Goal: Information Seeking & Learning: Learn about a topic

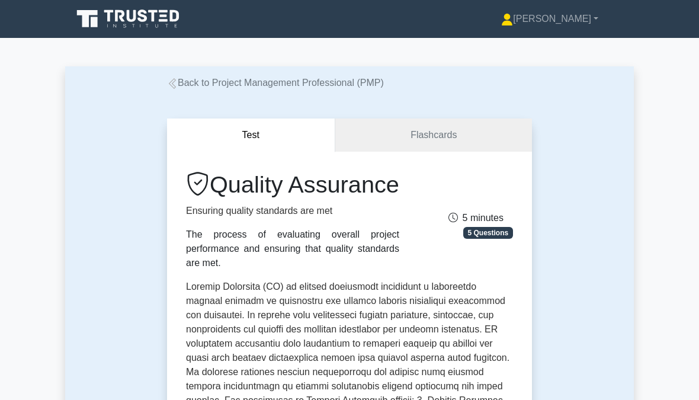
click at [587, 24] on font "[PERSON_NAME]" at bounding box center [552, 19] width 78 height 10
click at [564, 47] on link "Profile" at bounding box center [520, 46] width 94 height 19
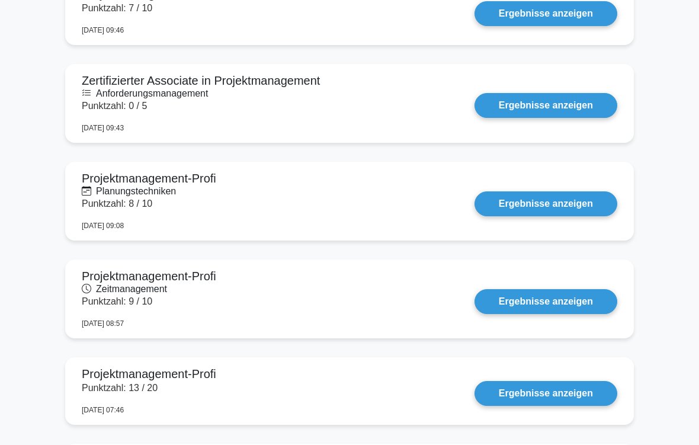
scroll to position [826, 0]
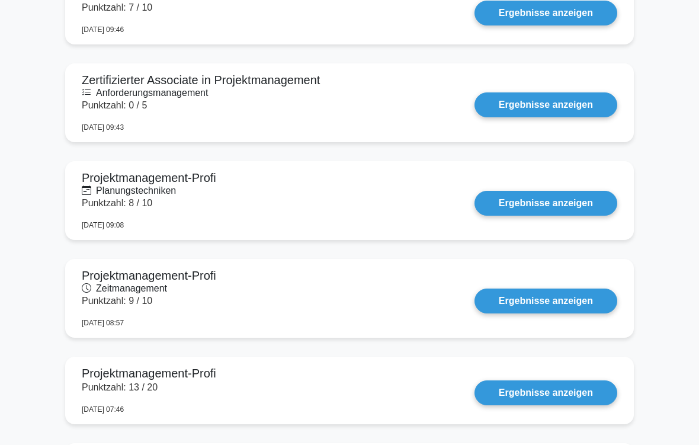
click at [551, 202] on link "Ergebnisse anzeigen" at bounding box center [545, 203] width 143 height 25
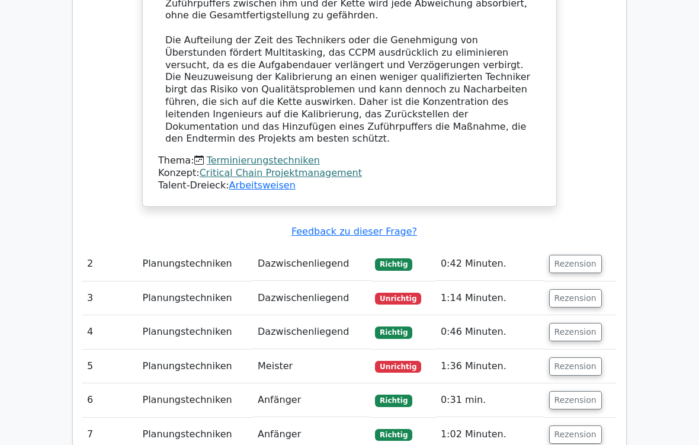
scroll to position [1165, 0]
click at [584, 289] on button "Rezension" at bounding box center [575, 298] width 53 height 18
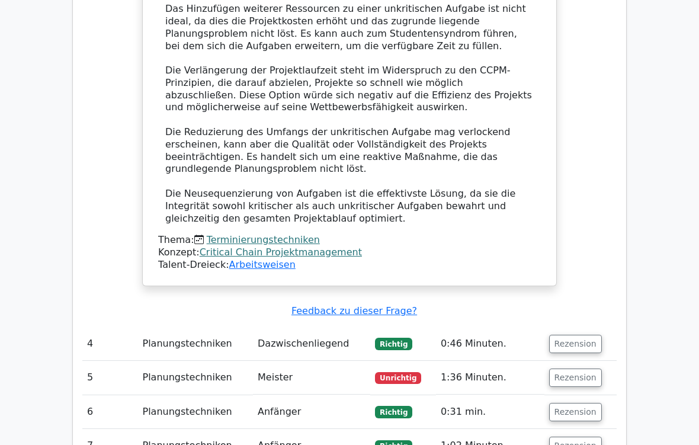
scroll to position [2008, 0]
click at [577, 335] on button "Rezension" at bounding box center [575, 344] width 53 height 18
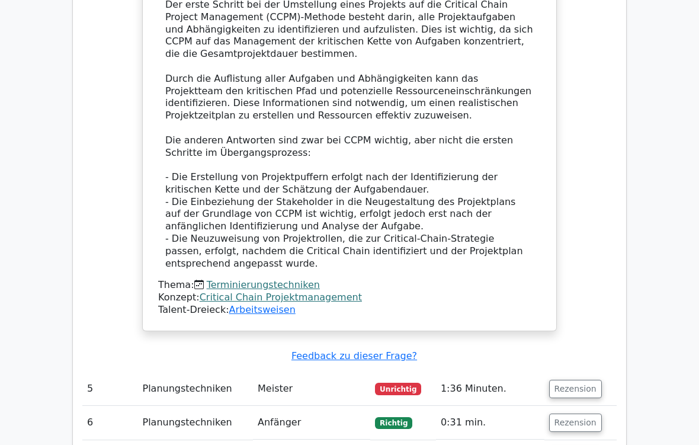
scroll to position [2744, 0]
click at [580, 371] on button "Rezension" at bounding box center [575, 422] width 53 height 18
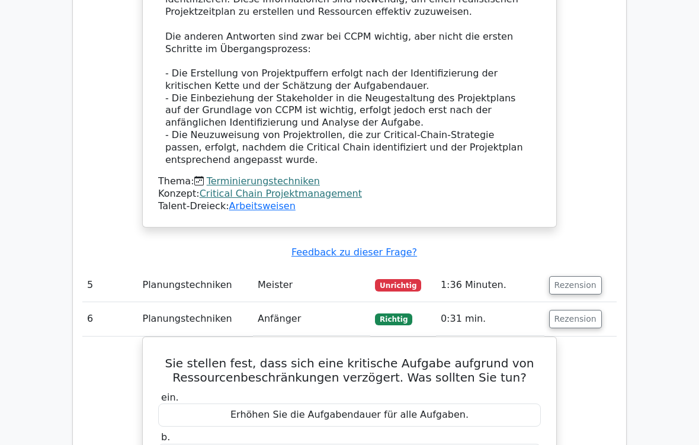
scroll to position [2857, 0]
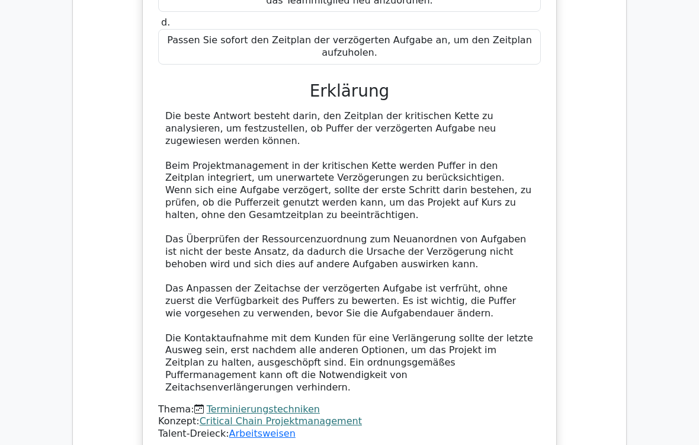
scroll to position [4008, 0]
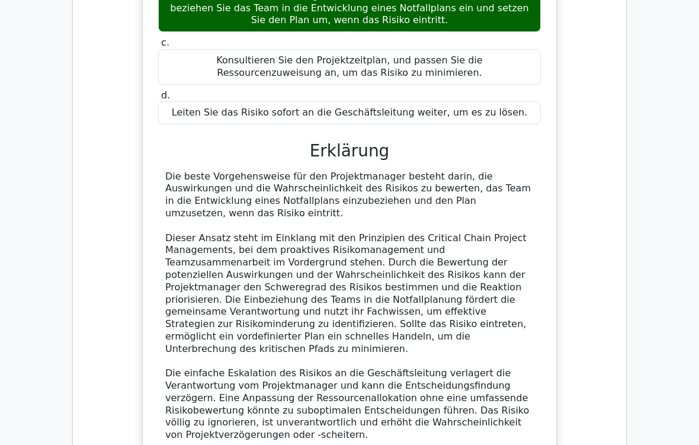
scroll to position [4682, 0]
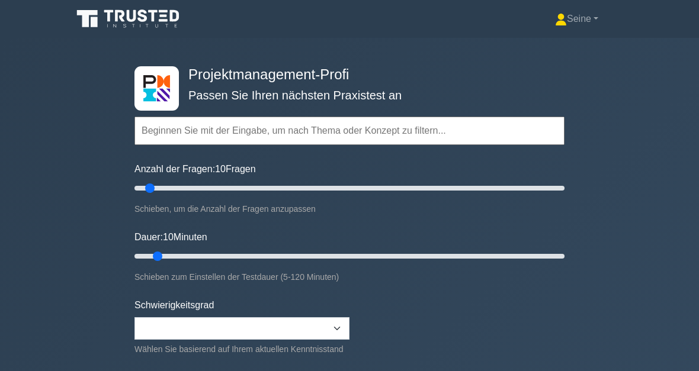
click at [185, 137] on input "text" at bounding box center [349, 131] width 430 height 28
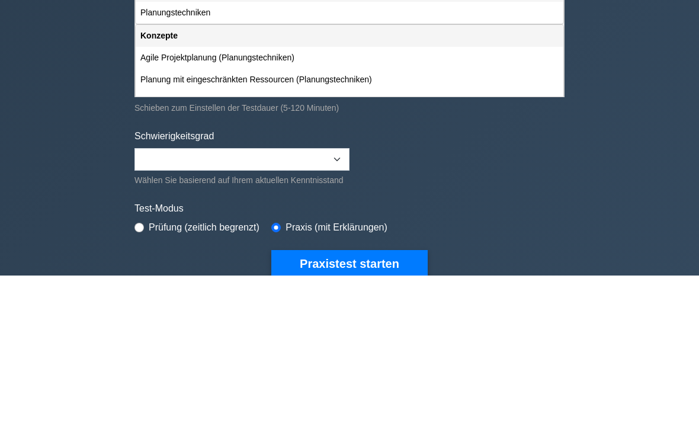
click at [221, 238] on div "Planung mit eingeschränkten Ressourcen (Planungstechniken)" at bounding box center [349, 249] width 427 height 22
type input "Planung mit eingeschränkten Ressourcen (Planungstechniken)"
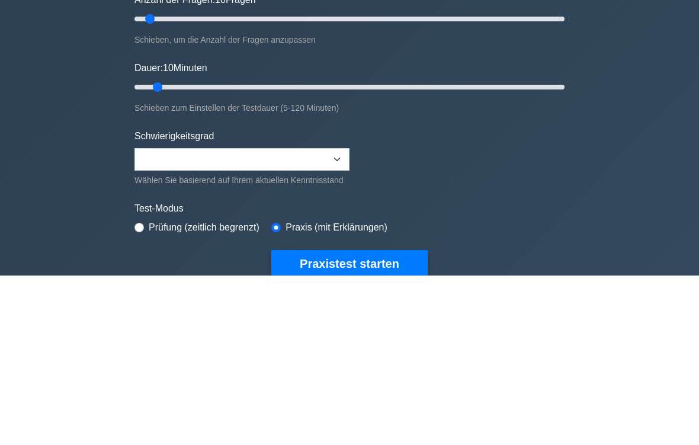
scroll to position [169, 0]
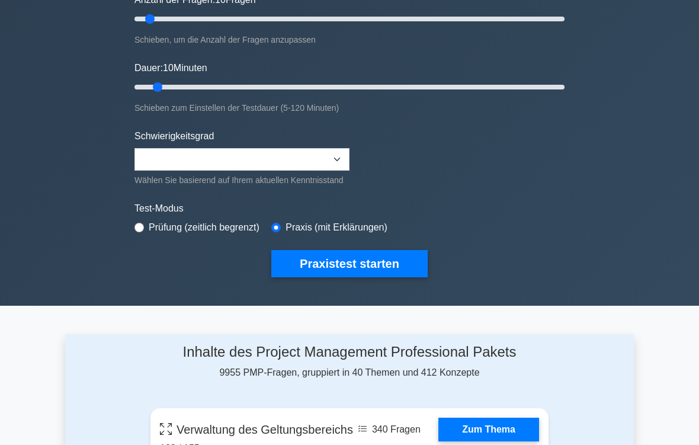
click at [378, 277] on button "Praxistest starten" at bounding box center [349, 263] width 156 height 27
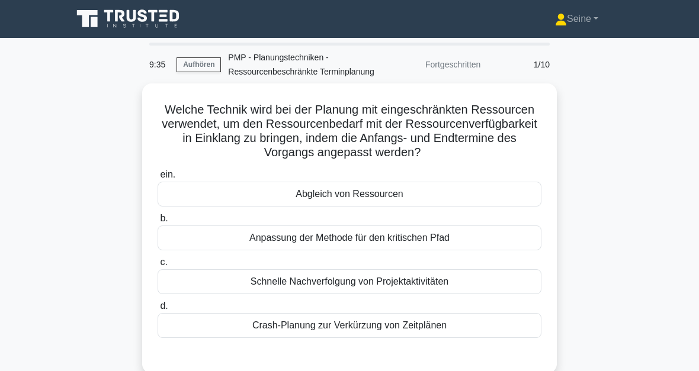
click at [471, 207] on div "Abgleich von Ressourcen" at bounding box center [349, 194] width 384 height 25
click at [157, 179] on input "ein. Abgleich von Ressourcen" at bounding box center [157, 175] width 0 height 8
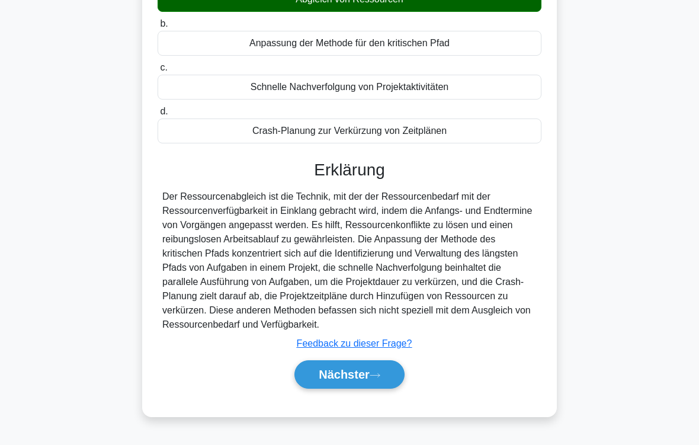
scroll to position [214, 0]
click at [384, 371] on button "Nächster" at bounding box center [349, 374] width 110 height 28
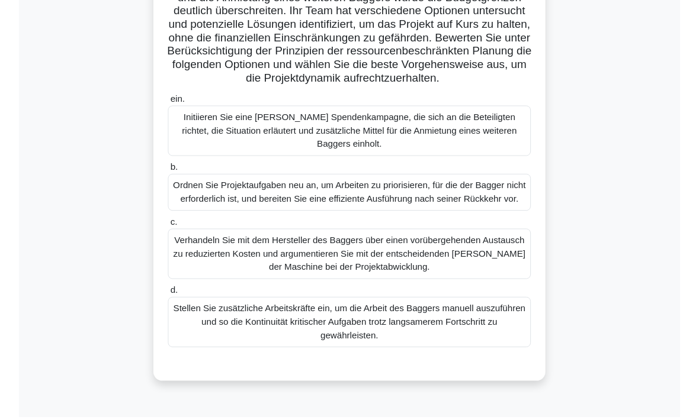
scroll to position [320, 0]
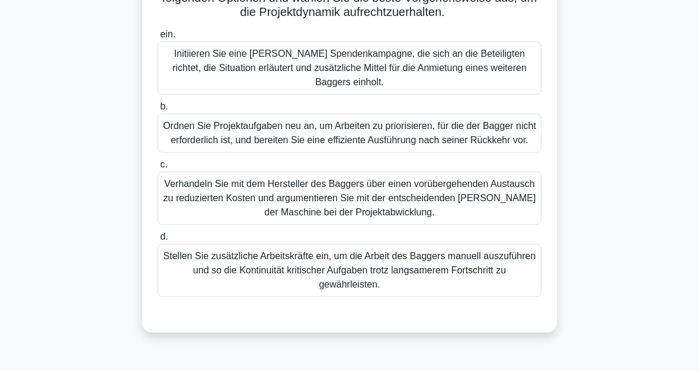
click at [499, 143] on div "Ordnen Sie Projektaufgaben neu an, um Arbeiten zu priorisieren, für die der Bag…" at bounding box center [349, 133] width 384 height 39
click at [157, 111] on input "b. Ordnen Sie Projektaufgaben neu an, um Arbeiten zu priorisieren, für die der …" at bounding box center [157, 107] width 0 height 8
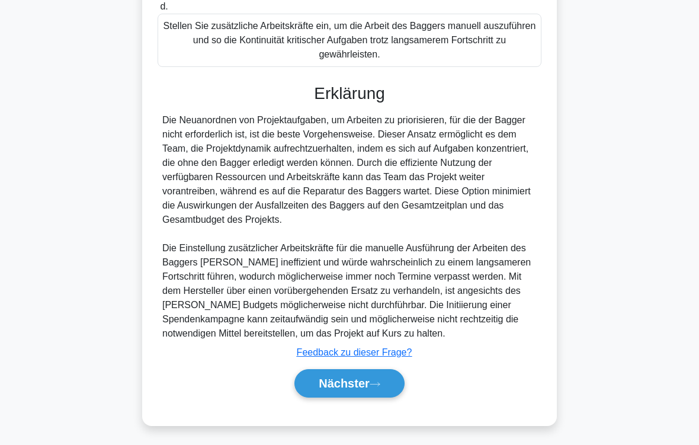
scroll to position [598, 0]
click at [375, 371] on button "Nächster" at bounding box center [349, 383] width 110 height 28
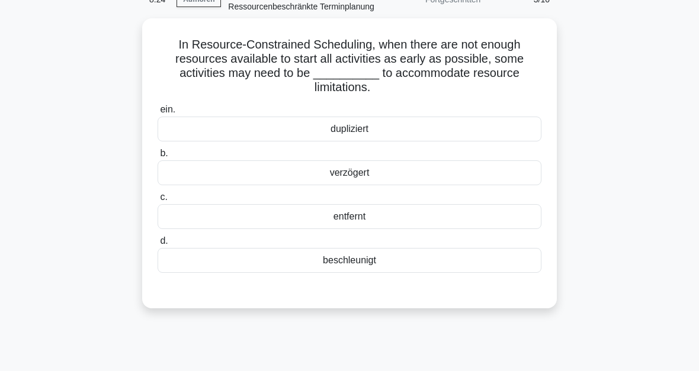
scroll to position [38, 0]
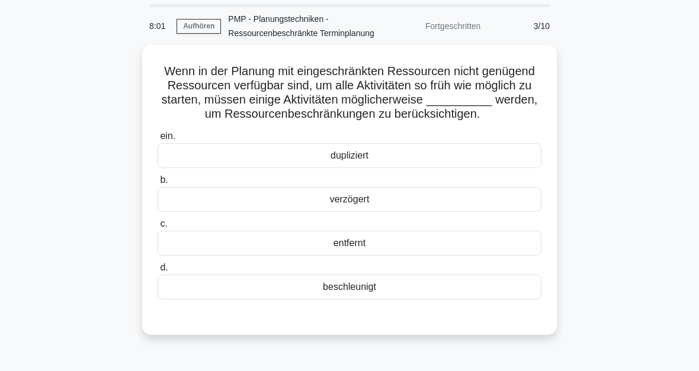
click at [468, 212] on div "verzögert" at bounding box center [349, 199] width 384 height 25
click at [157, 184] on input "b. verzögert" at bounding box center [157, 180] width 0 height 8
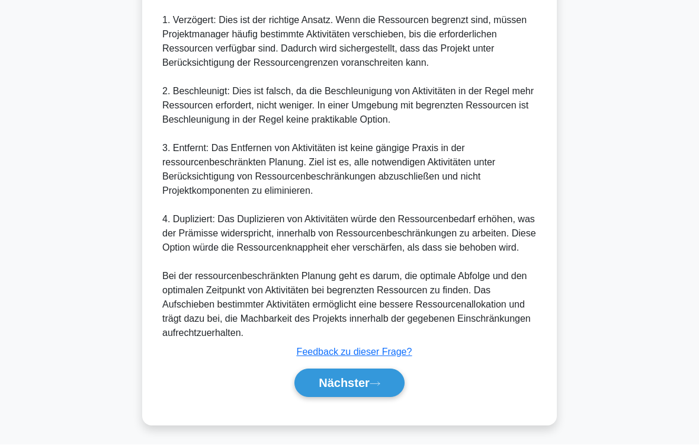
scroll to position [598, 0]
click at [389, 371] on button "Nächster" at bounding box center [349, 383] width 110 height 28
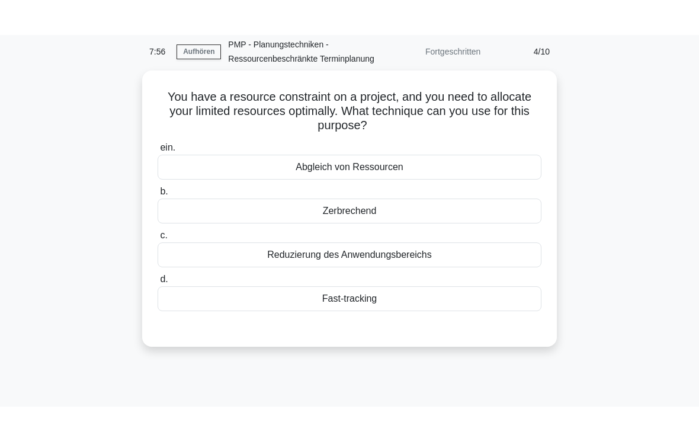
scroll to position [0, 0]
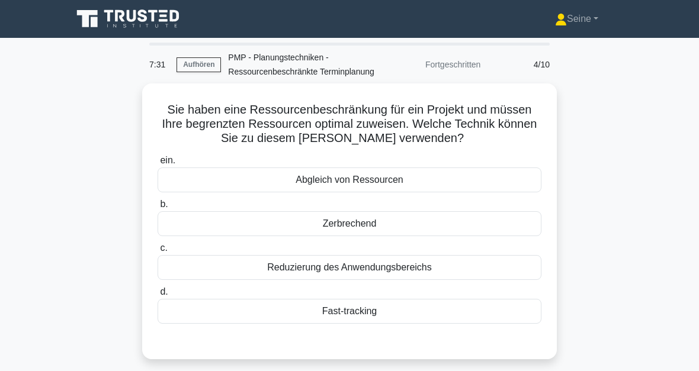
click at [461, 189] on div "Abgleich von Ressourcen" at bounding box center [349, 180] width 384 height 25
click at [157, 165] on input "ein. Abgleich von Ressourcen" at bounding box center [157, 161] width 0 height 8
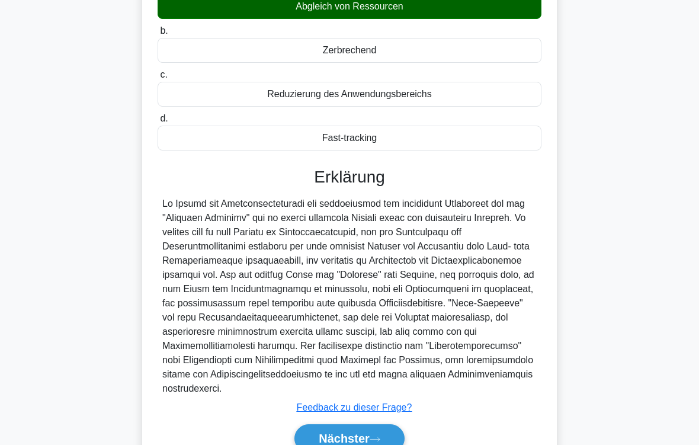
scroll to position [271, 0]
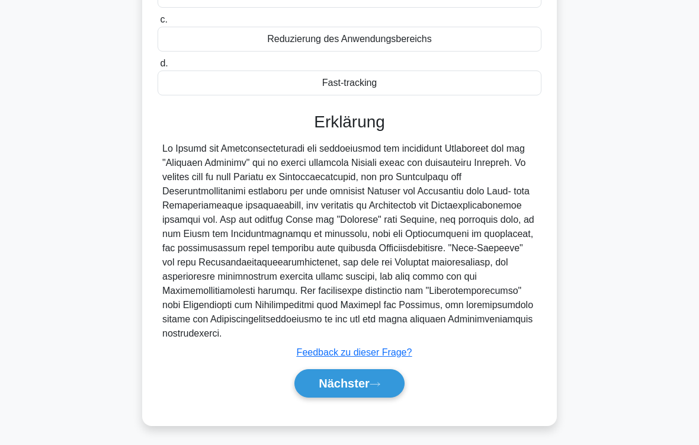
click at [381, 371] on button "Nächster" at bounding box center [349, 383] width 110 height 28
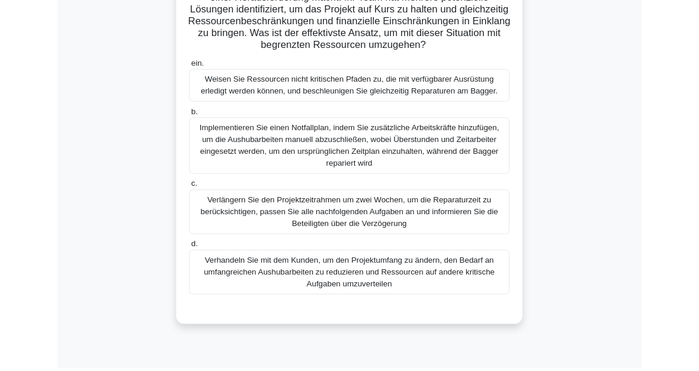
scroll to position [292, 0]
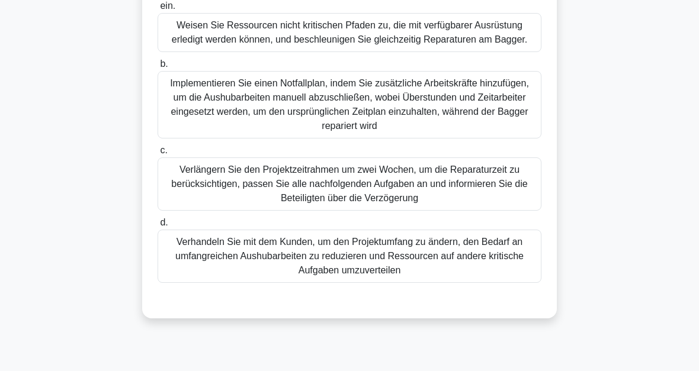
click at [472, 52] on div "Weisen Sie Ressourcen nicht kritischen Pfaden zu, die mit verfügbarer Ausrüstun…" at bounding box center [349, 32] width 384 height 39
click at [157, 10] on input "ein. Weisen Sie Ressourcen nicht kritischen Pfaden zu, die mit verfügbarer Ausr…" at bounding box center [157, 6] width 0 height 8
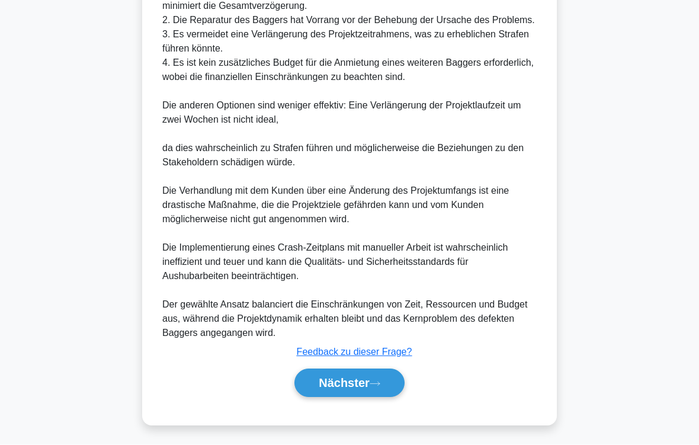
scroll to position [797, 0]
click at [378, 371] on button "Nächster" at bounding box center [349, 383] width 110 height 28
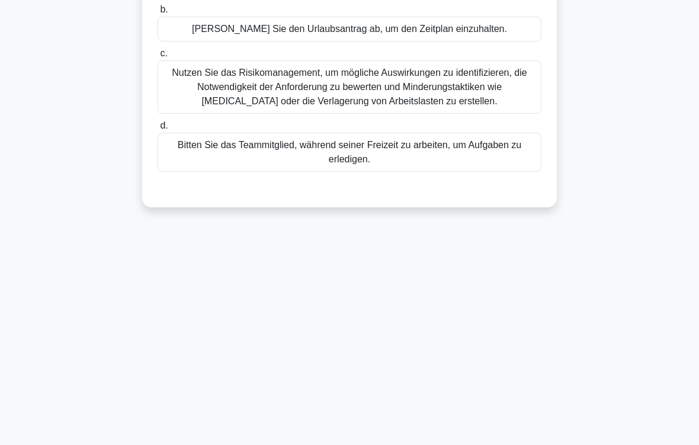
click at [616, 157] on div "You are dealing with a resource-constrained project. A critical resource reques…" at bounding box center [349, 55] width 568 height 333
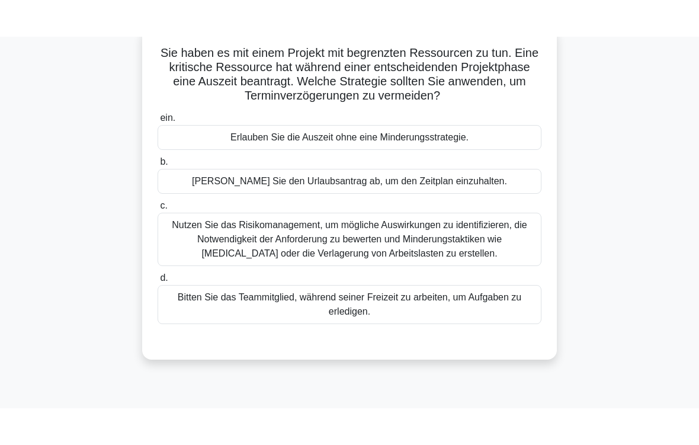
scroll to position [93, 0]
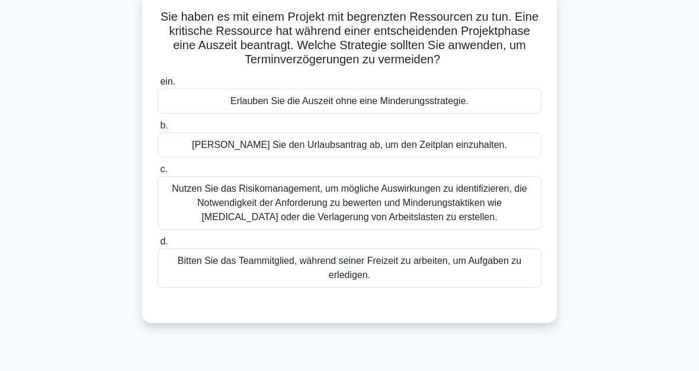
click at [484, 218] on div "Nutzen Sie das Risikomanagement, um mögliche Auswirkungen zu identifizieren, di…" at bounding box center [349, 202] width 384 height 53
click at [157, 173] on input "c. Nutzen Sie das Risikomanagement, um mögliche Auswirkungen zu identifizieren,…" at bounding box center [157, 170] width 0 height 8
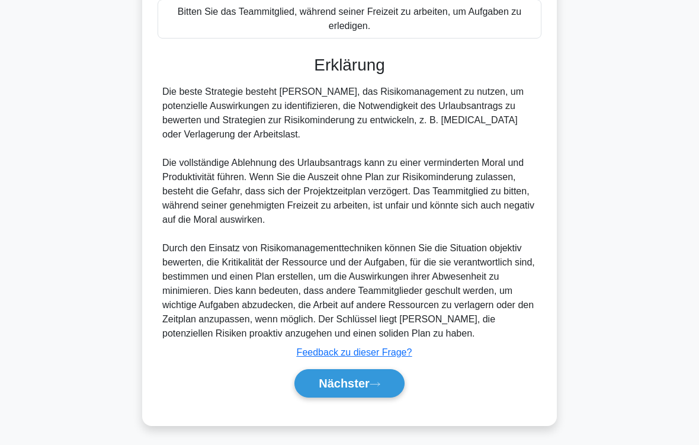
scroll to position [385, 0]
click at [389, 371] on button "Nächster" at bounding box center [349, 383] width 110 height 28
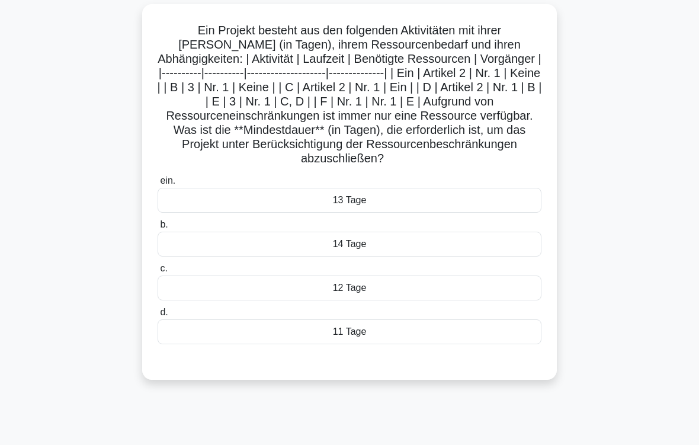
scroll to position [104, 0]
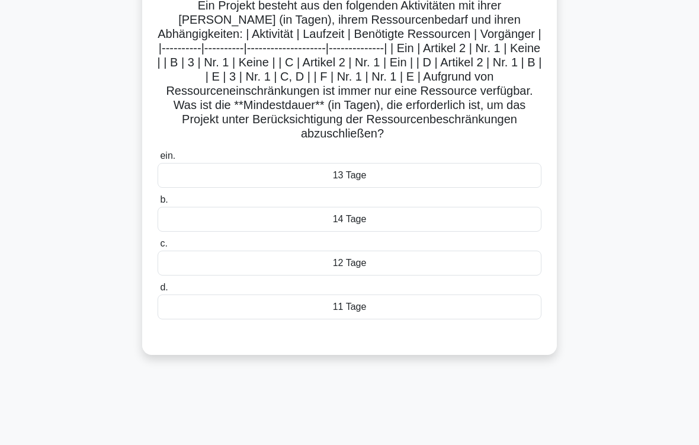
click at [390, 319] on div "11 Tage" at bounding box center [349, 306] width 384 height 25
click at [157, 291] on input "d. 11 Tage" at bounding box center [157, 288] width 0 height 8
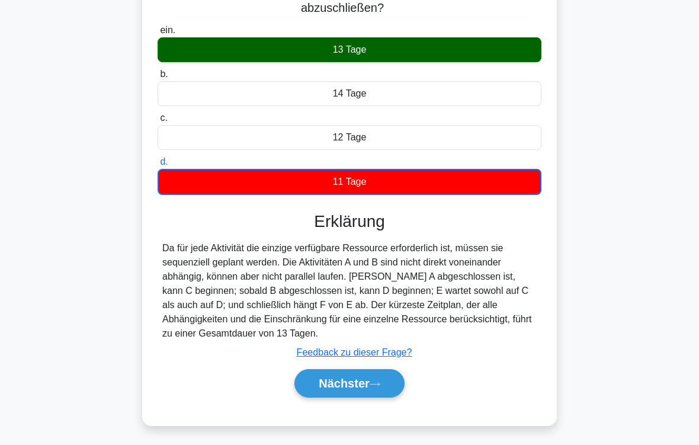
scroll to position [272, 0]
click at [347, 371] on font "Nächster" at bounding box center [344, 383] width 51 height 13
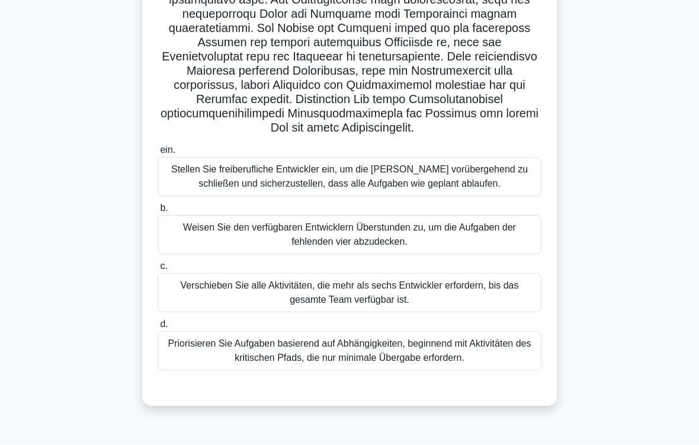
scroll to position [218, 0]
click at [438, 371] on div "Priorisieren Sie Aufgaben basierend auf Abhängigkeiten, beginnend mit Aktivität…" at bounding box center [349, 351] width 384 height 39
click at [157, 329] on input "d. Priorisieren Sie Aufgaben basierend auf Abhängigkeiten, beginnend mit Aktivi…" at bounding box center [157, 325] width 0 height 8
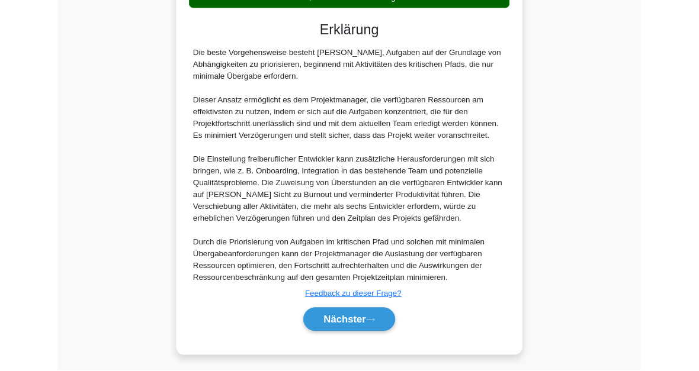
scroll to position [714, 0]
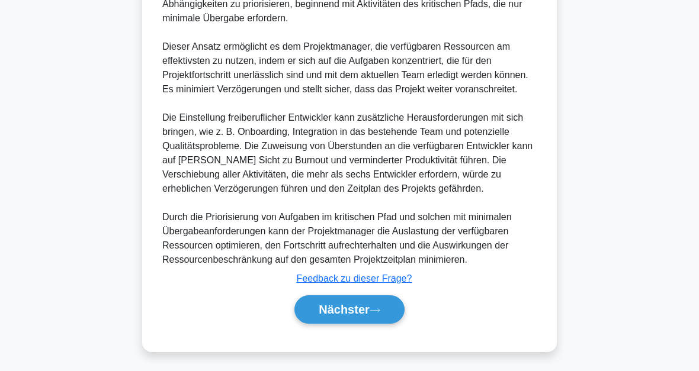
click at [361, 311] on font "Nächster" at bounding box center [344, 309] width 51 height 13
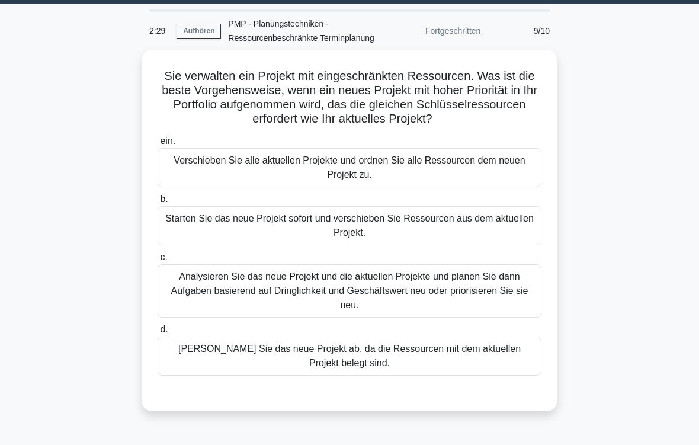
scroll to position [34, 0]
click at [401, 303] on div "Analysieren Sie das neue Projekt und die aktuellen Projekte und planen Sie dann…" at bounding box center [349, 290] width 384 height 53
click at [157, 261] on input "c. Analysieren Sie das neue Projekt und die aktuellen Projekte und planen Sie d…" at bounding box center [157, 257] width 0 height 8
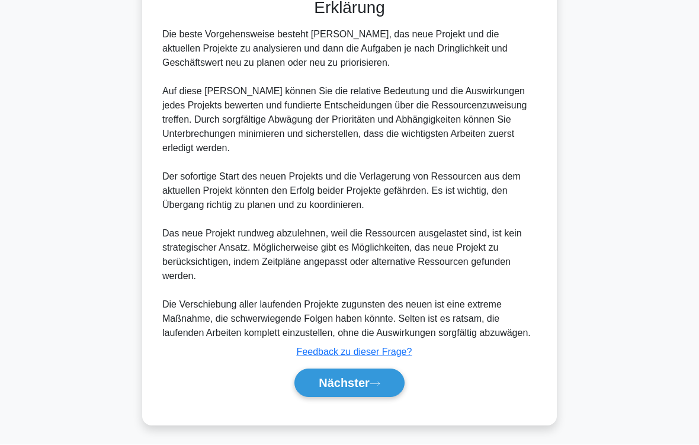
scroll to position [456, 0]
click at [374, 371] on icon at bounding box center [374, 384] width 11 height 7
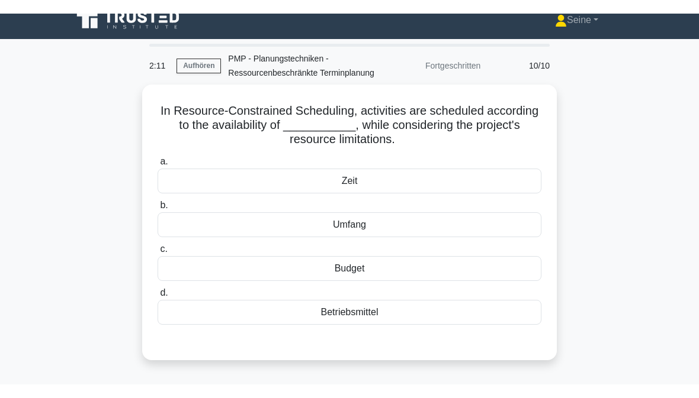
scroll to position [0, 0]
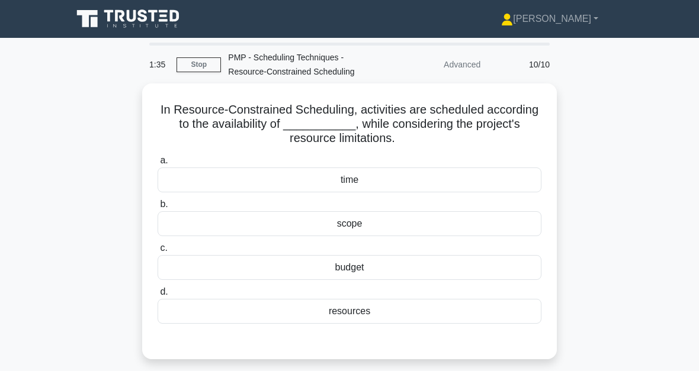
click at [371, 310] on div "resources" at bounding box center [349, 311] width 384 height 25
click at [157, 296] on input "d. resources" at bounding box center [157, 292] width 0 height 8
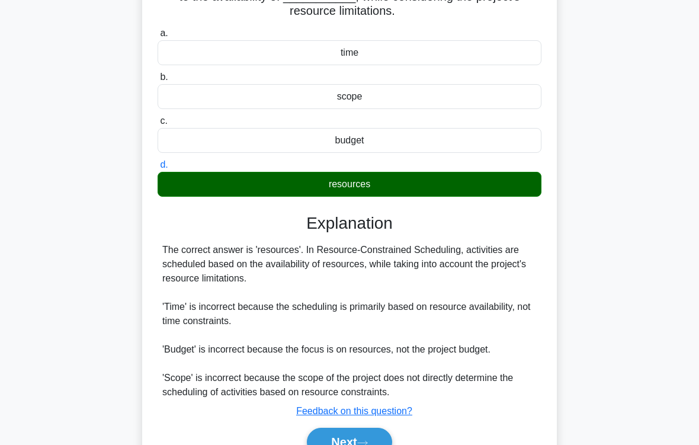
scroll to position [200, 0]
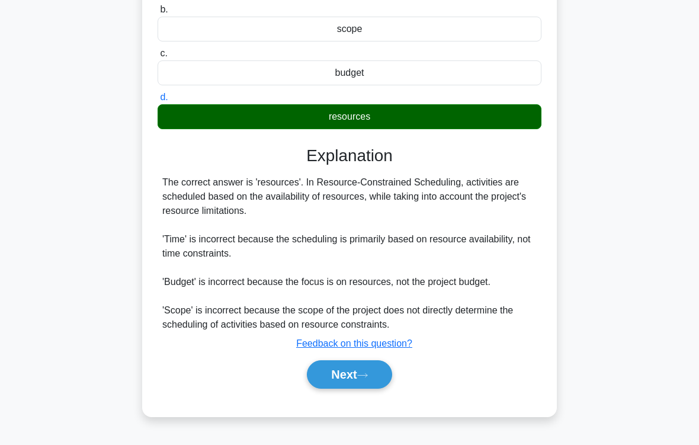
click at [366, 371] on button "Next" at bounding box center [349, 374] width 85 height 28
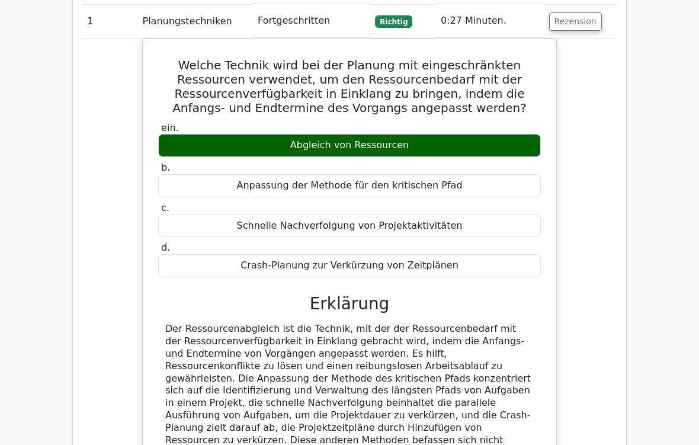
scroll to position [604, 0]
